Goal: Task Accomplishment & Management: Manage account settings

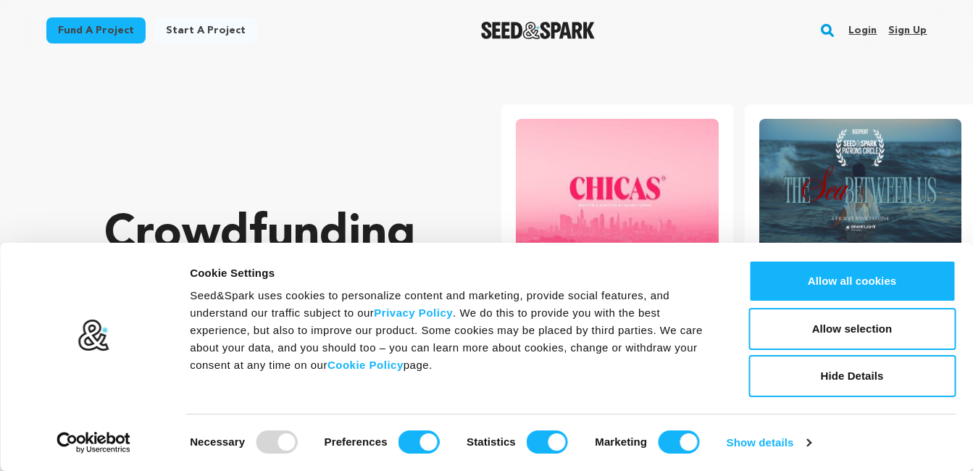
scroll to position [72, 0]
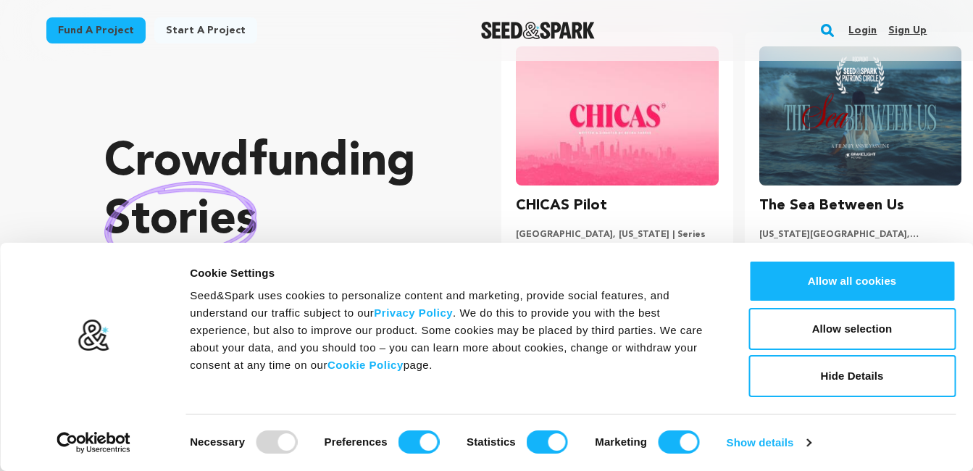
click at [865, 32] on link "Login" at bounding box center [863, 30] width 28 height 23
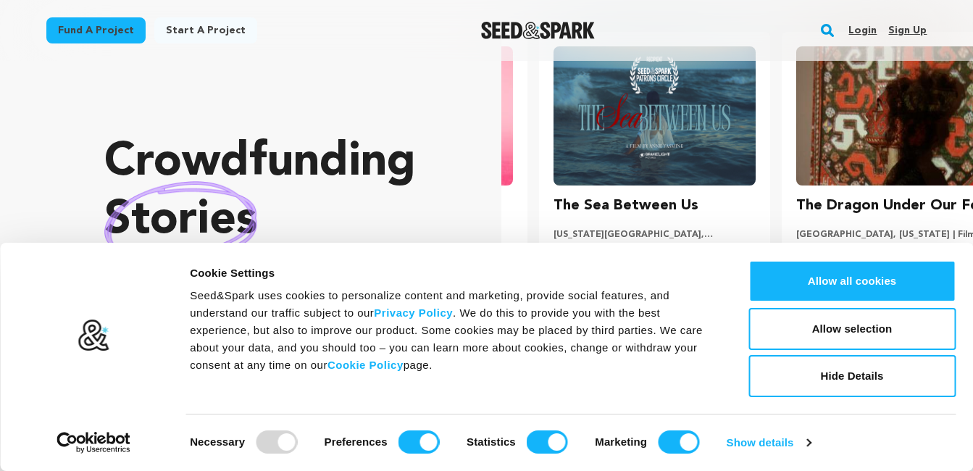
scroll to position [0, 254]
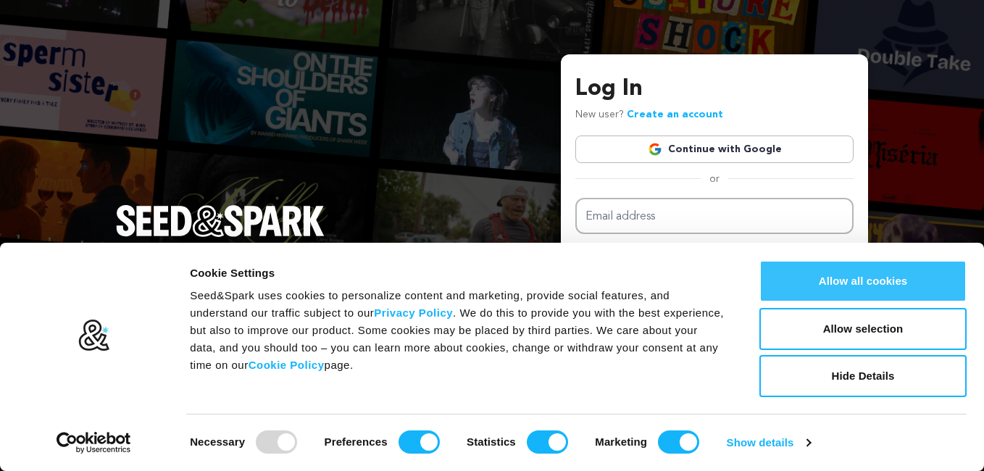
click at [909, 288] on button "Allow all cookies" at bounding box center [862, 281] width 207 height 42
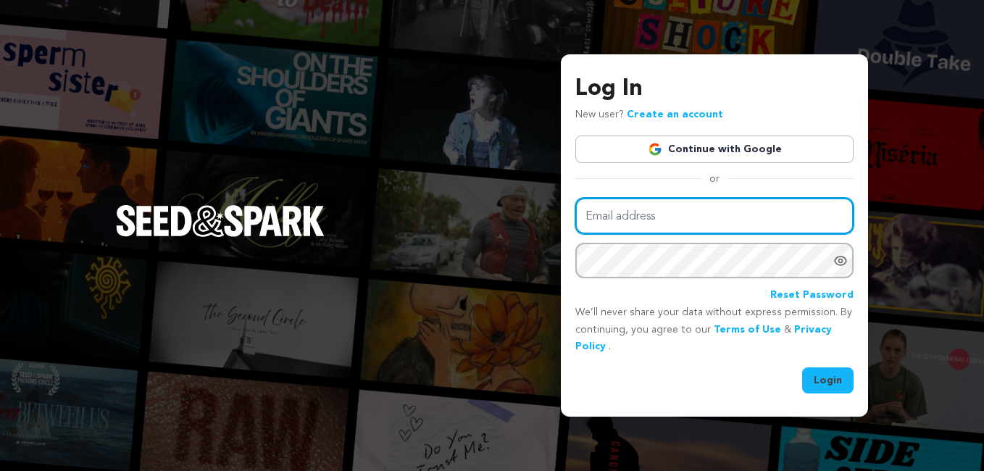
click at [626, 214] on input "Email address" at bounding box center [714, 216] width 278 height 37
paste input "[DOMAIN_NAME][EMAIL_ADDRESS][DOMAIN_NAME]"
type input "[DOMAIN_NAME][EMAIL_ADDRESS][DOMAIN_NAME]"
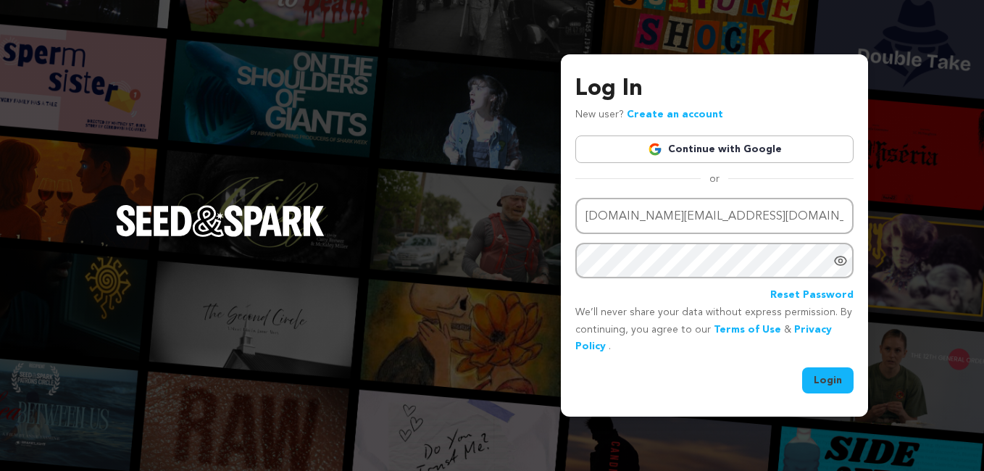
click at [829, 381] on button "Login" at bounding box center [827, 380] width 51 height 26
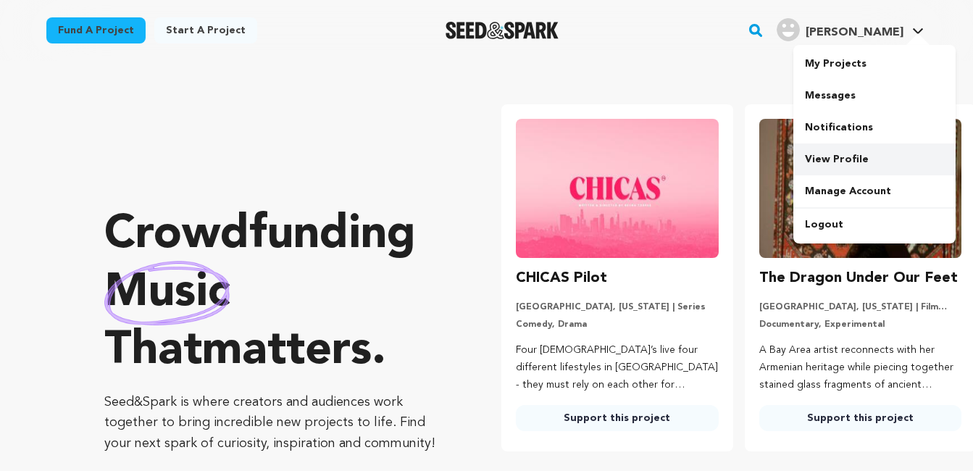
click at [848, 162] on link "View Profile" at bounding box center [874, 159] width 162 height 32
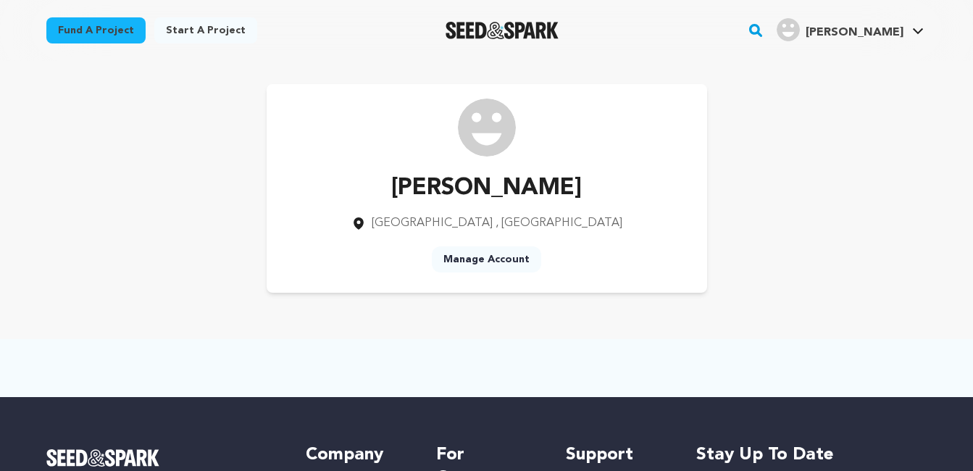
click at [466, 260] on link "Manage Account" at bounding box center [486, 259] width 109 height 26
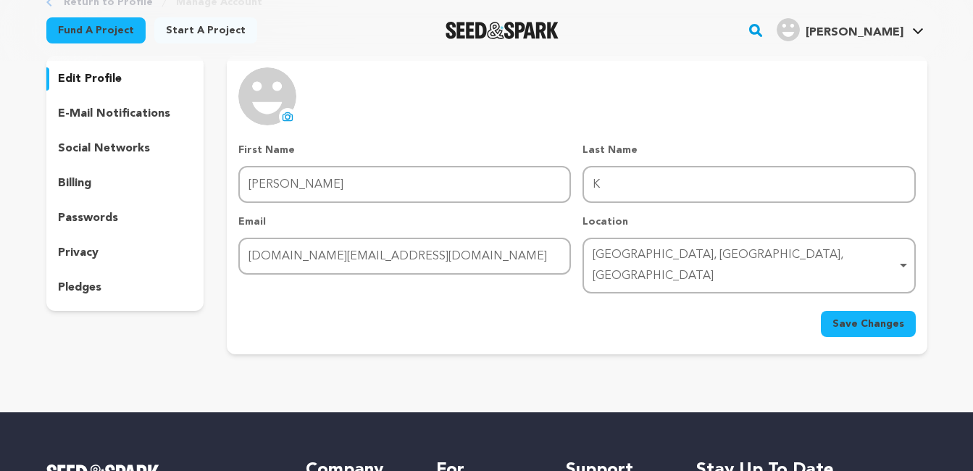
scroll to position [72, 0]
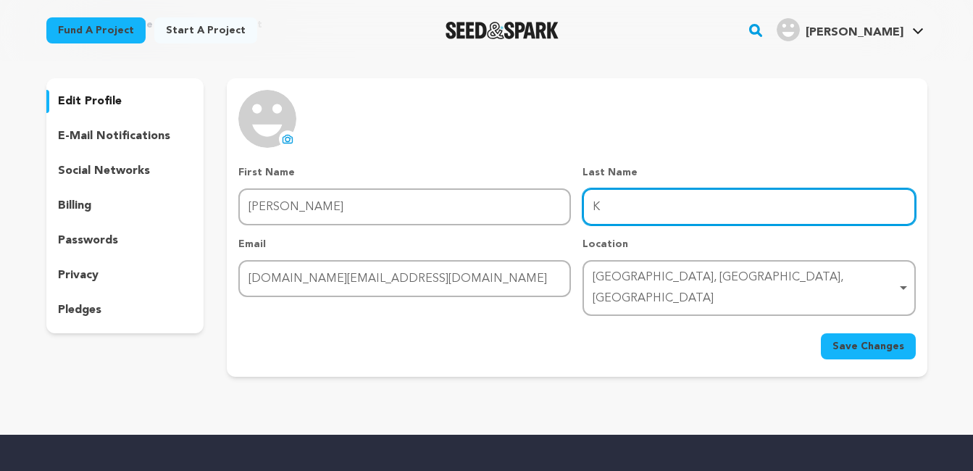
click at [629, 215] on input "K" at bounding box center [749, 206] width 333 height 37
type input "Kulkarni"
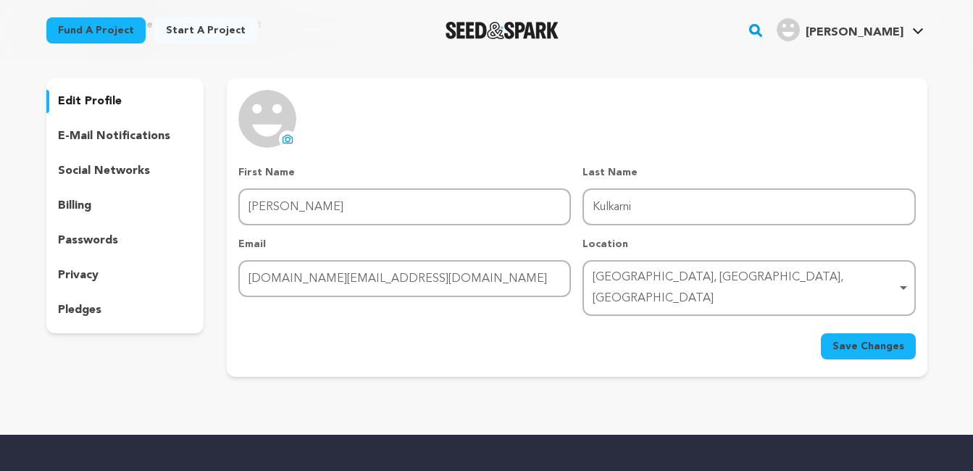
click at [273, 122] on img at bounding box center [267, 119] width 58 height 58
click at [290, 133] on icon at bounding box center [288, 139] width 12 height 12
click at [875, 339] on span "Save Changes" at bounding box center [869, 346] width 72 height 14
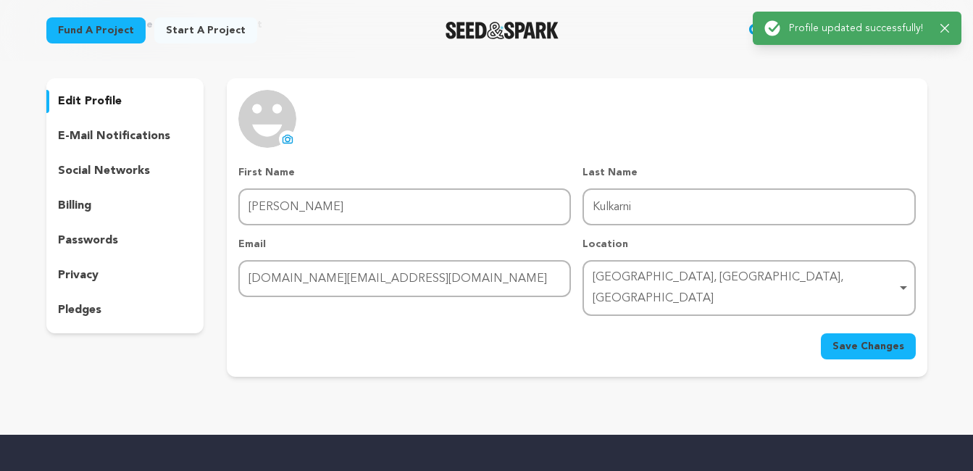
click at [949, 25] on icon "button" at bounding box center [945, 28] width 9 height 9
